Goal: Information Seeking & Learning: Check status

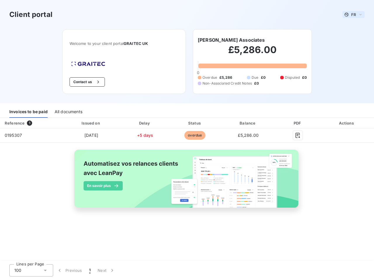
click at [354, 15] on span "FR" at bounding box center [353, 14] width 5 height 5
click at [86, 82] on button "Contact us" at bounding box center [87, 81] width 35 height 9
click at [28, 112] on div "Invoices to be paid" at bounding box center [28, 112] width 38 height 12
click at [68, 112] on div "All documents" at bounding box center [69, 112] width 28 height 12
click at [91, 123] on th "Issued on" at bounding box center [91, 123] width 59 height 11
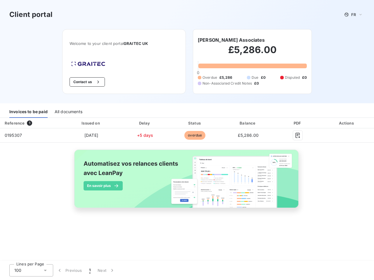
click at [145, 123] on th "Delay" at bounding box center [145, 123] width 49 height 11
click at [195, 123] on th "Status" at bounding box center [194, 123] width 51 height 11
